Goal: Task Accomplishment & Management: Manage account settings

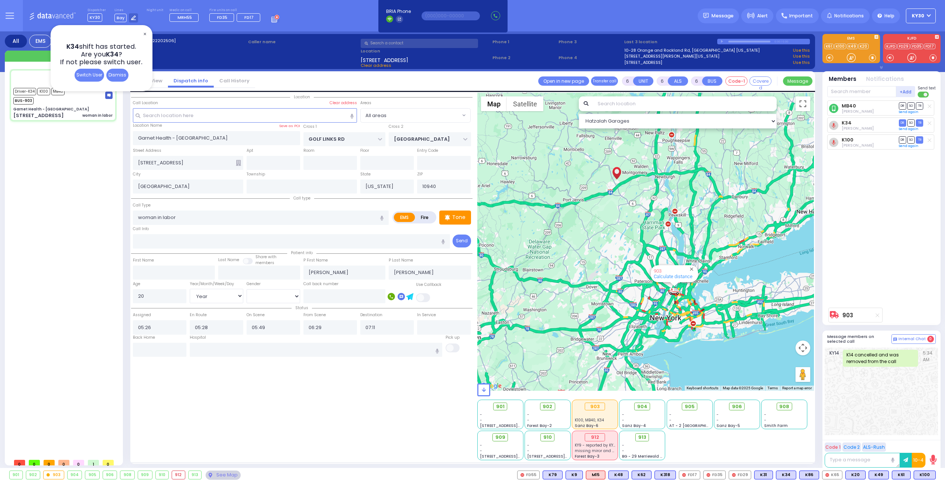
select select "Year"
select select "[DEMOGRAPHIC_DATA]"
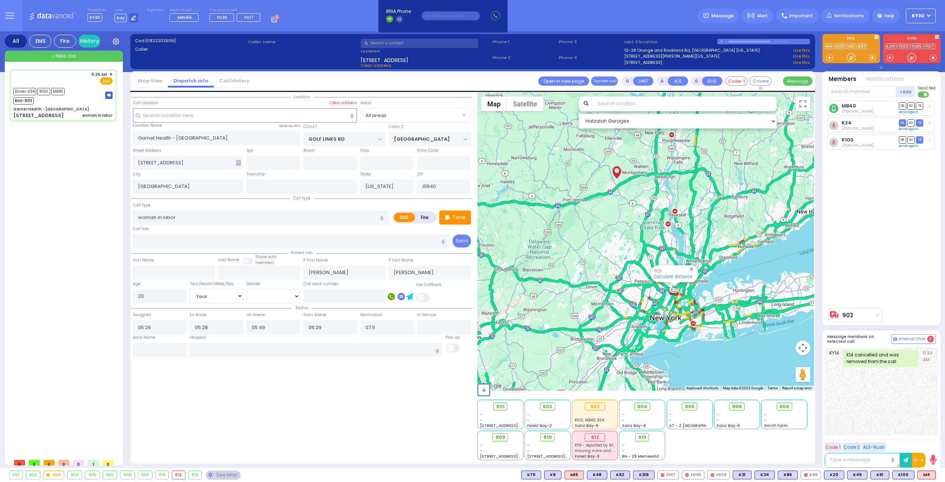
select select
radio input "true"
select select "Year"
select select "[DEMOGRAPHIC_DATA]"
type input "06:20"
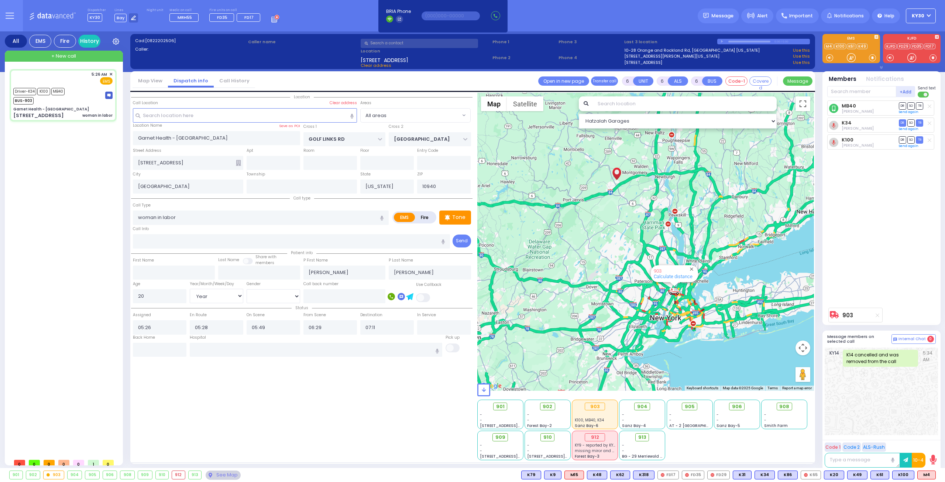
type input "07:18"
select select "Hatzalah Garages"
select select
radio input "true"
select select "Year"
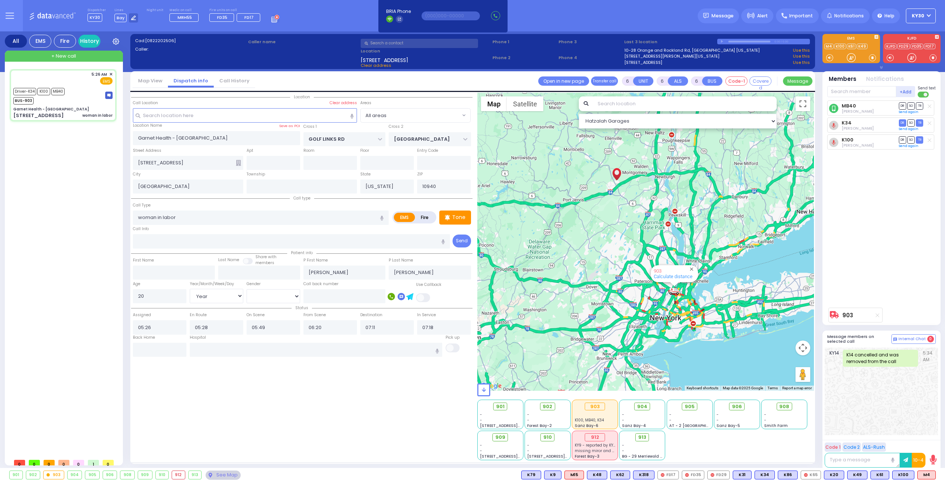
select select "[DEMOGRAPHIC_DATA]"
select select "Hatzalah Garages"
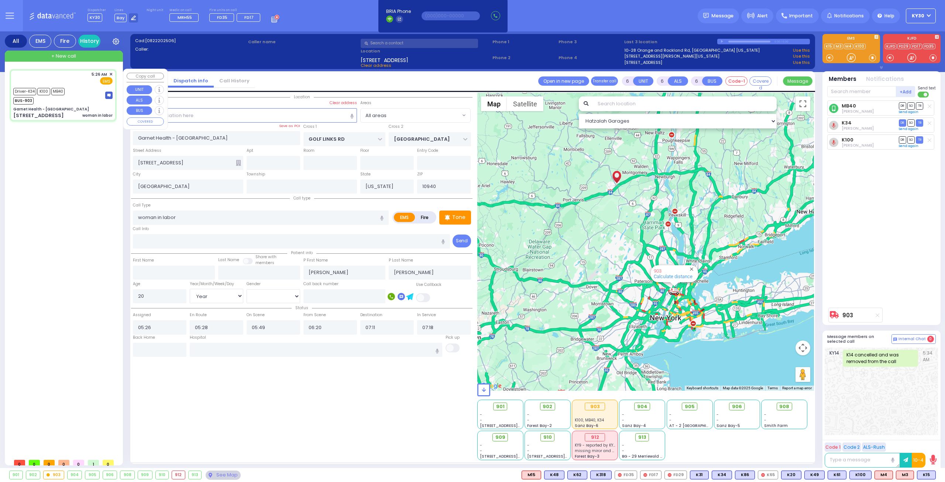
click at [89, 93] on div "Driver-K34 K100 MB40 BUS-903" at bounding box center [62, 95] width 99 height 18
select select
radio input "true"
select select "Year"
select select "[DEMOGRAPHIC_DATA]"
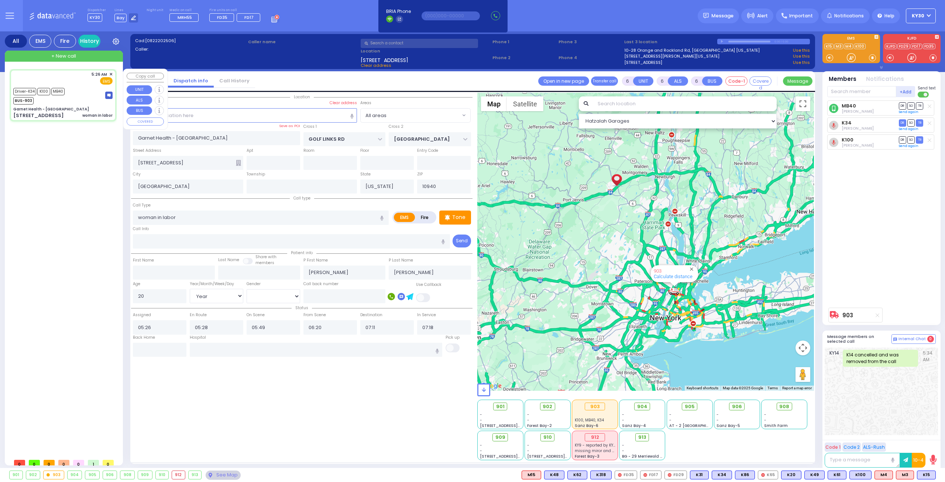
select select "Hatzalah Garages"
click at [926, 17] on button "KY30" at bounding box center [921, 15] width 30 height 15
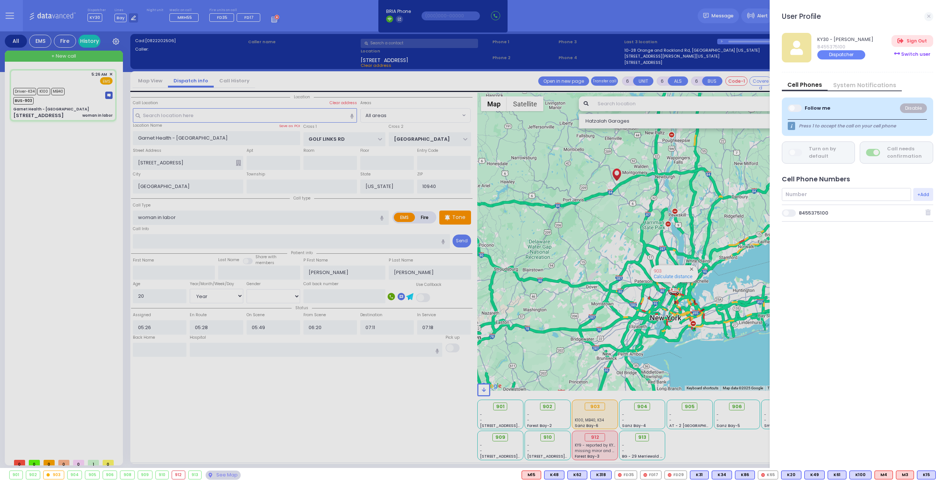
click at [918, 53] on div "Switch user" at bounding box center [911, 54] width 41 height 12
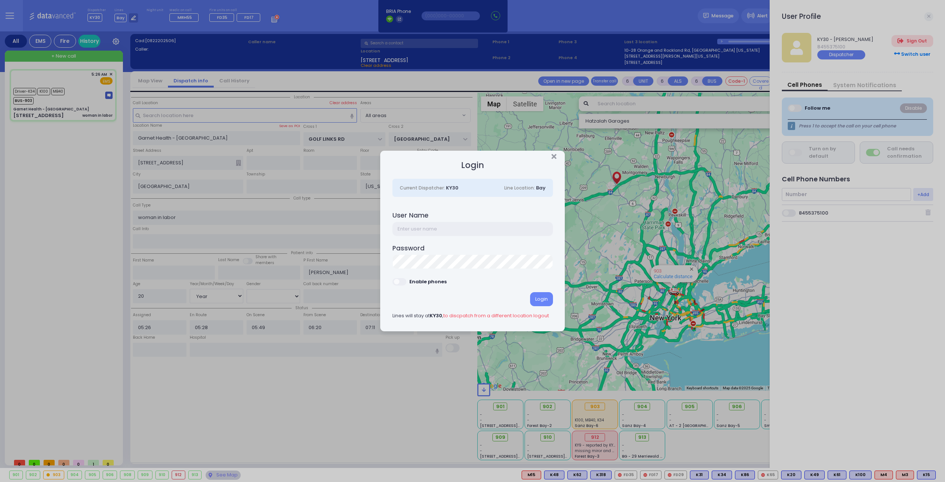
click at [498, 227] on input "text" at bounding box center [472, 229] width 161 height 14
type input "ky38"
drag, startPoint x: 403, startPoint y: 282, endPoint x: 407, endPoint y: 282, distance: 4.1
click at [404, 282] on span at bounding box center [399, 281] width 15 height 7
click at [24, 277] on input "checkbox" at bounding box center [24, 277] width 0 height 0
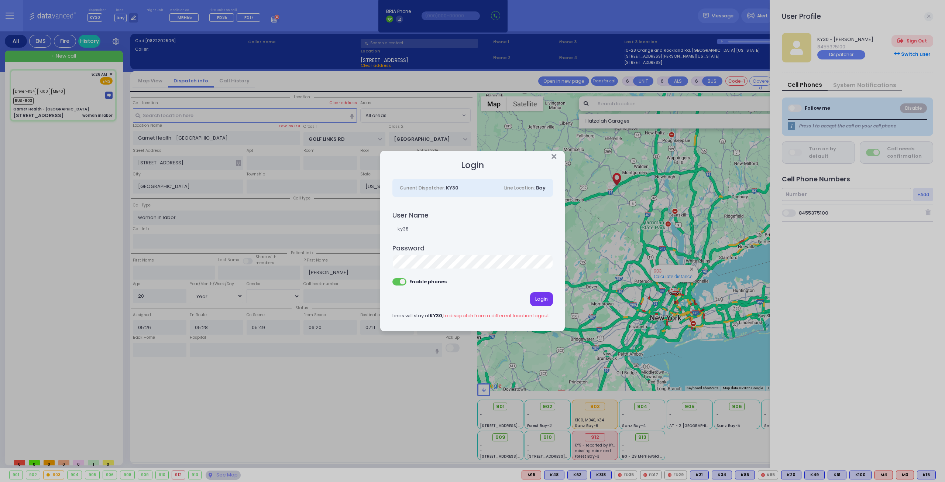
click at [542, 302] on div "Login" at bounding box center [541, 299] width 23 height 14
